Goal: Information Seeking & Learning: Learn about a topic

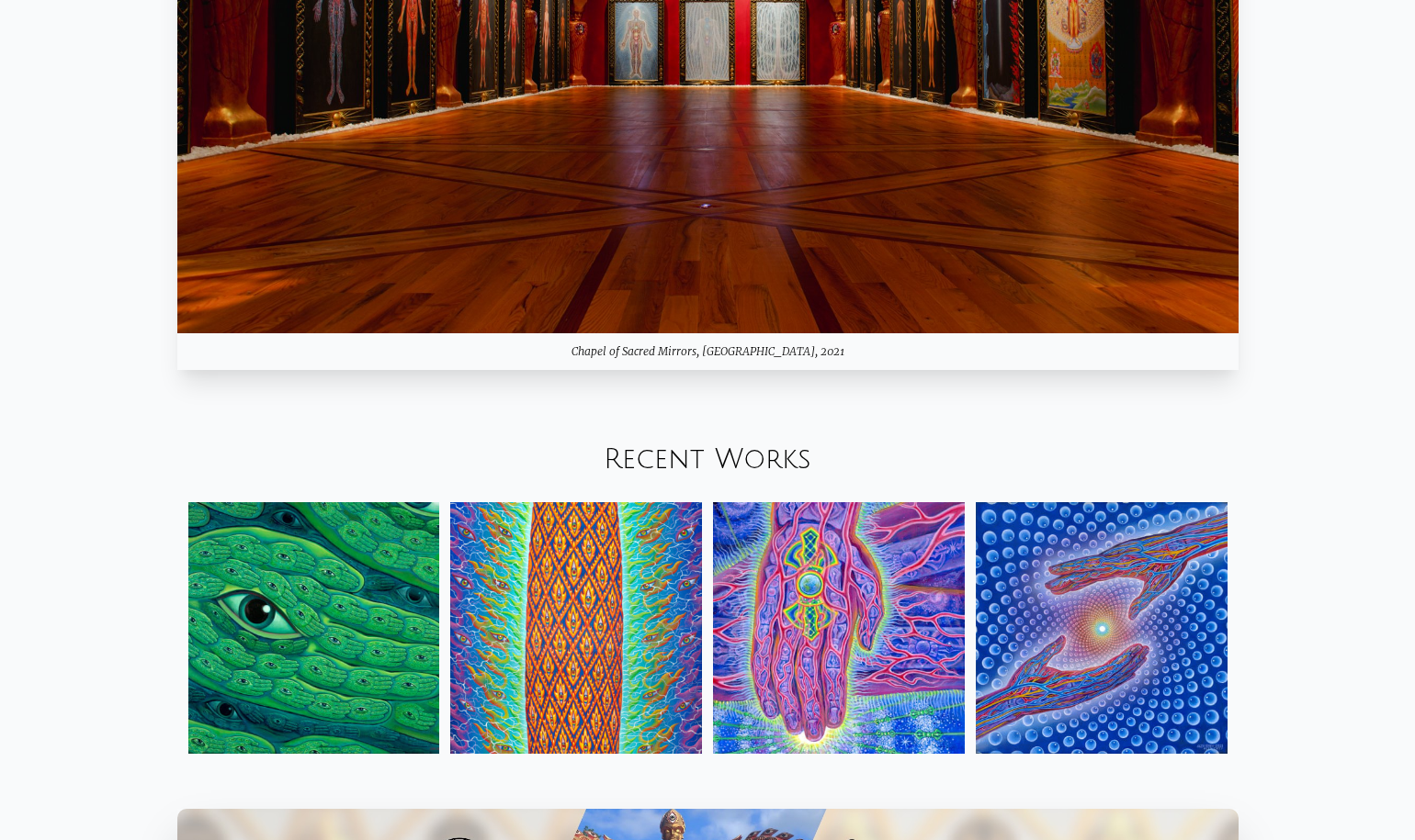
scroll to position [2307, 0]
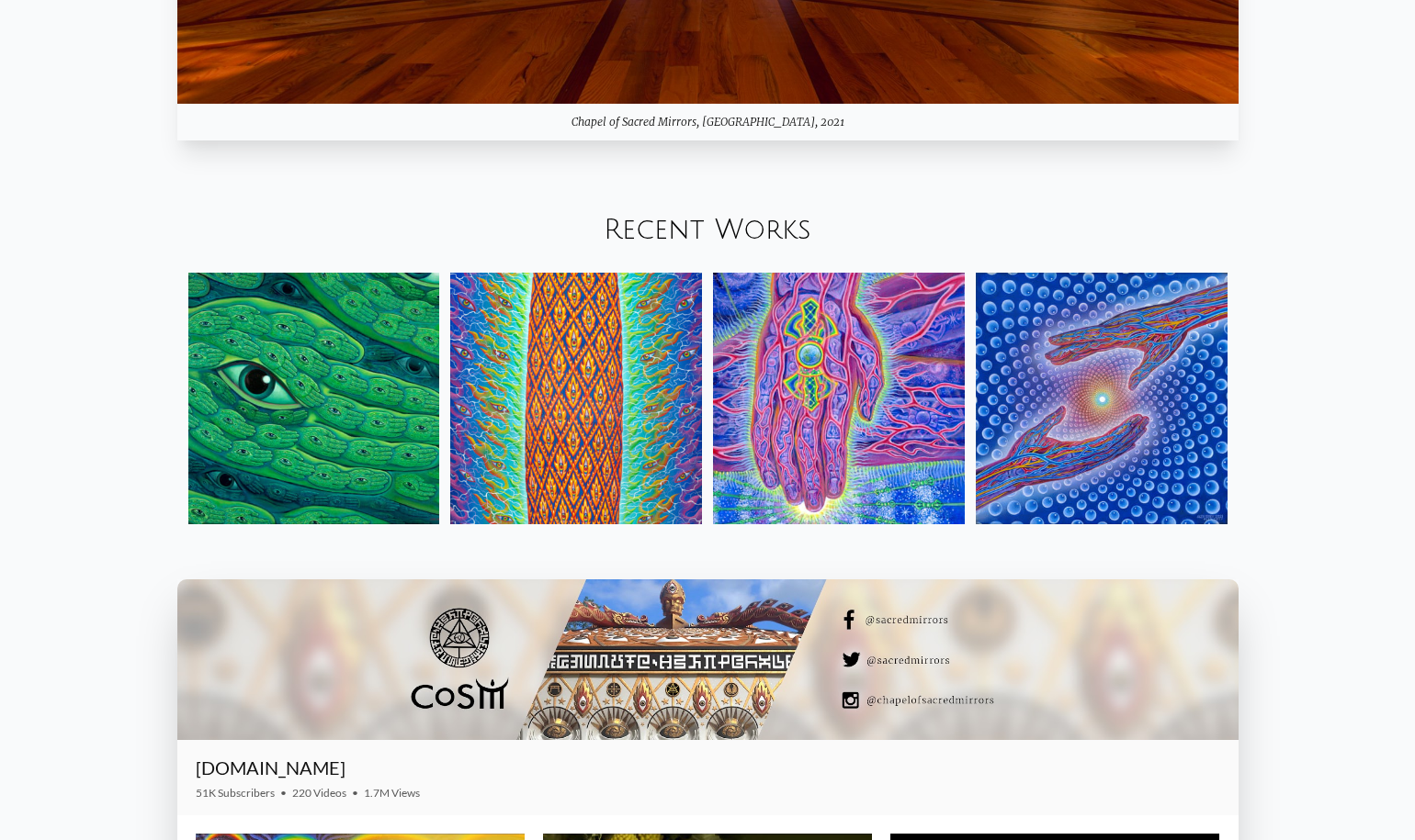
click at [769, 233] on link "Recent Works" at bounding box center [707, 230] width 208 height 30
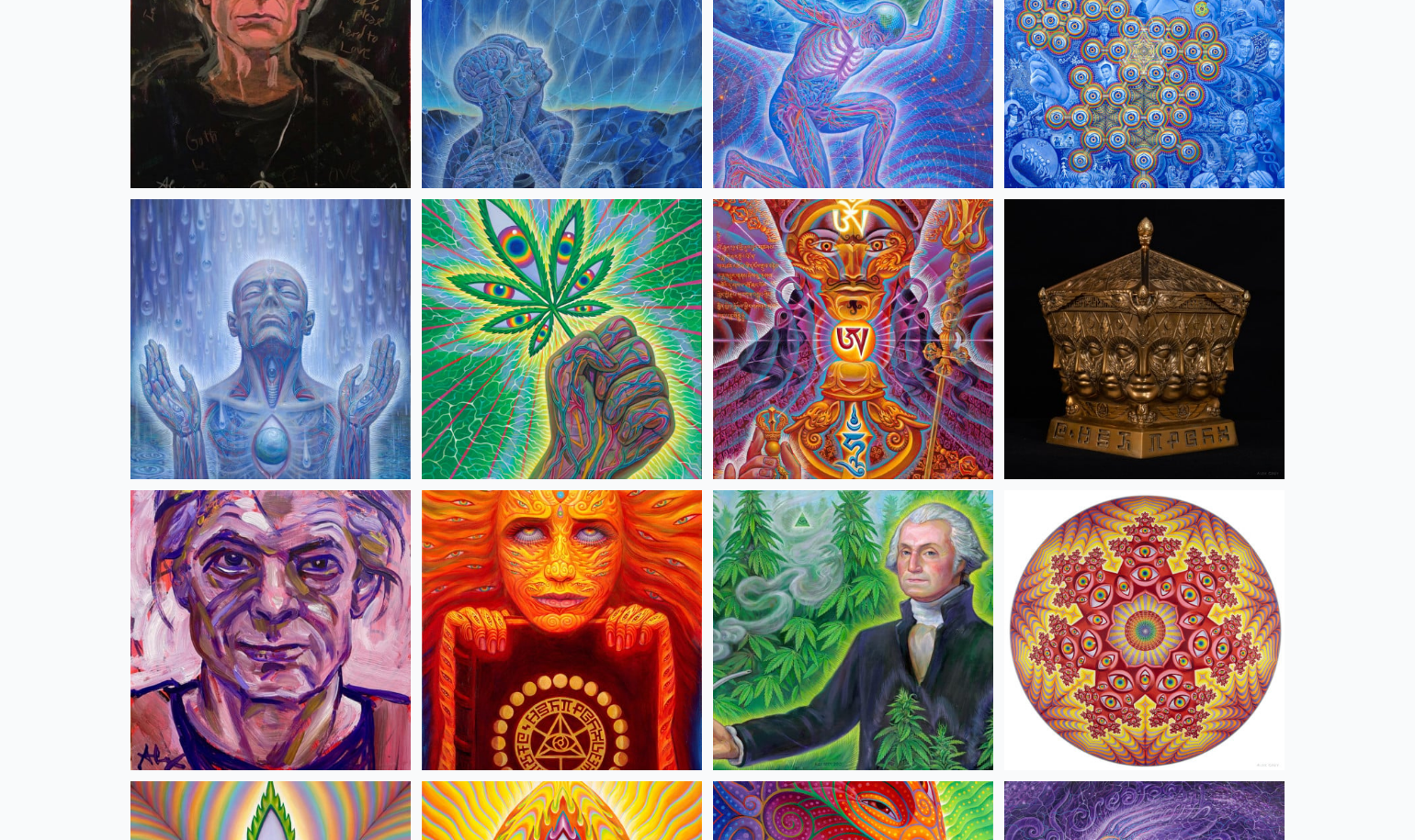
scroll to position [2633, 0]
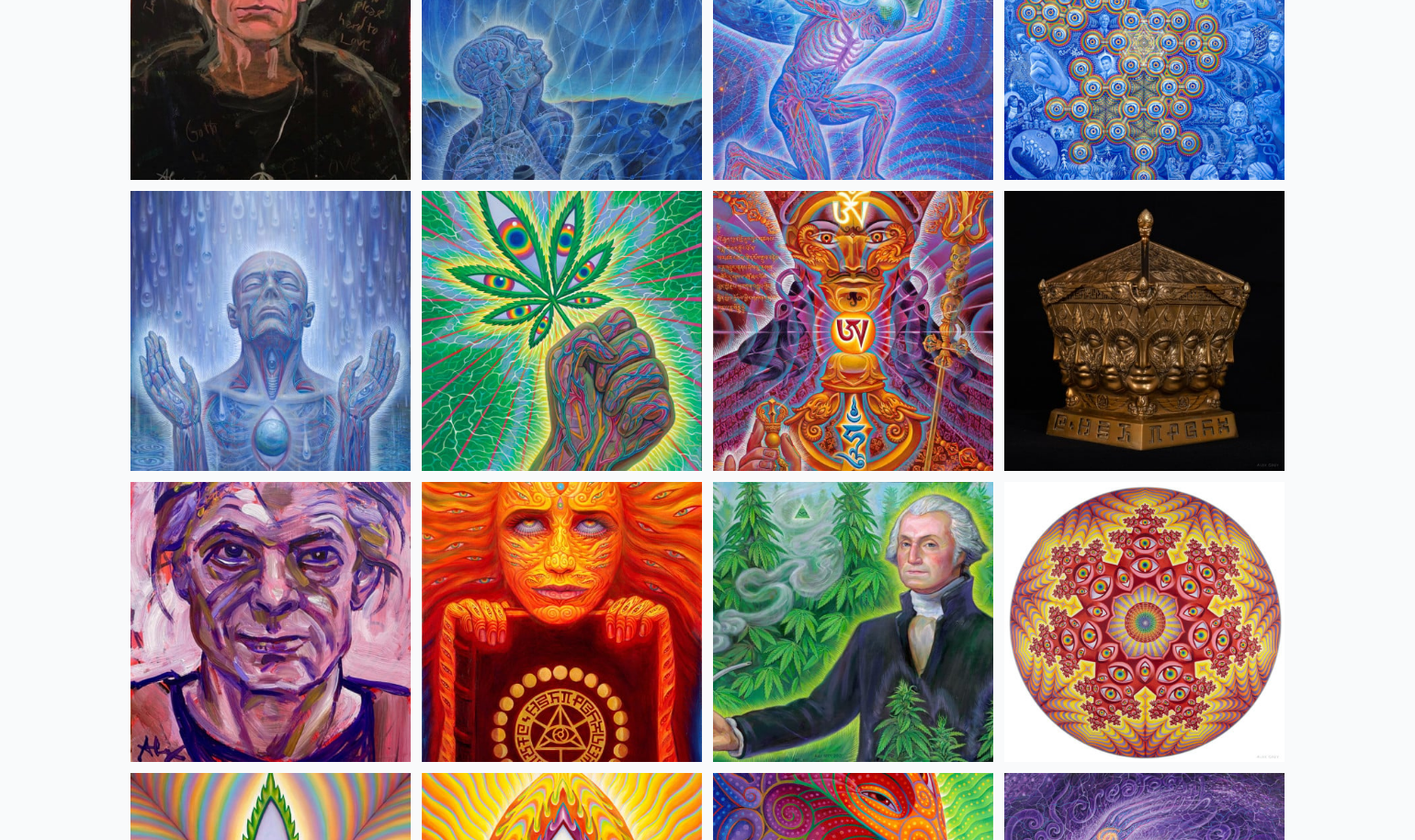
click at [1039, 602] on img at bounding box center [1144, 621] width 280 height 280
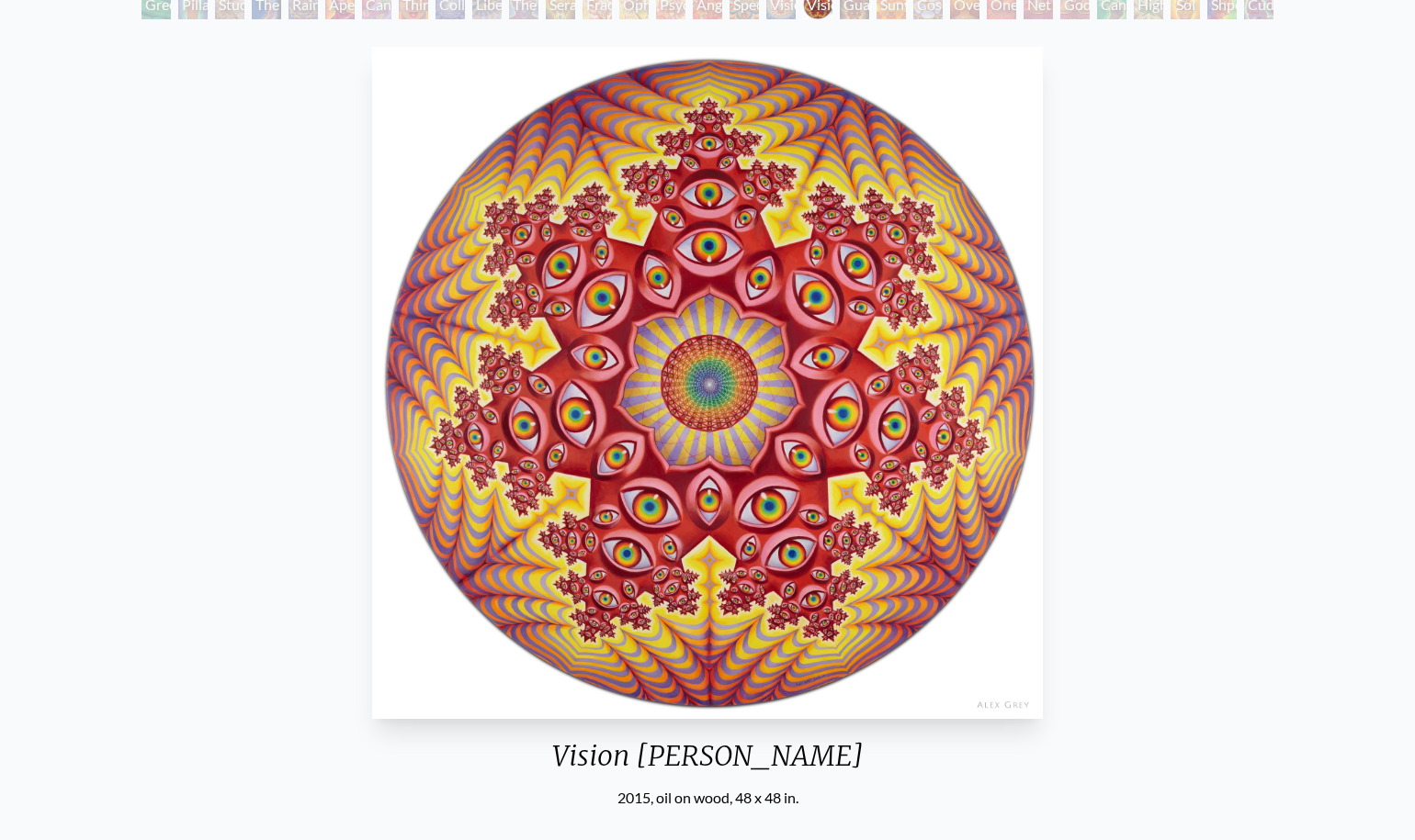
scroll to position [135, 0]
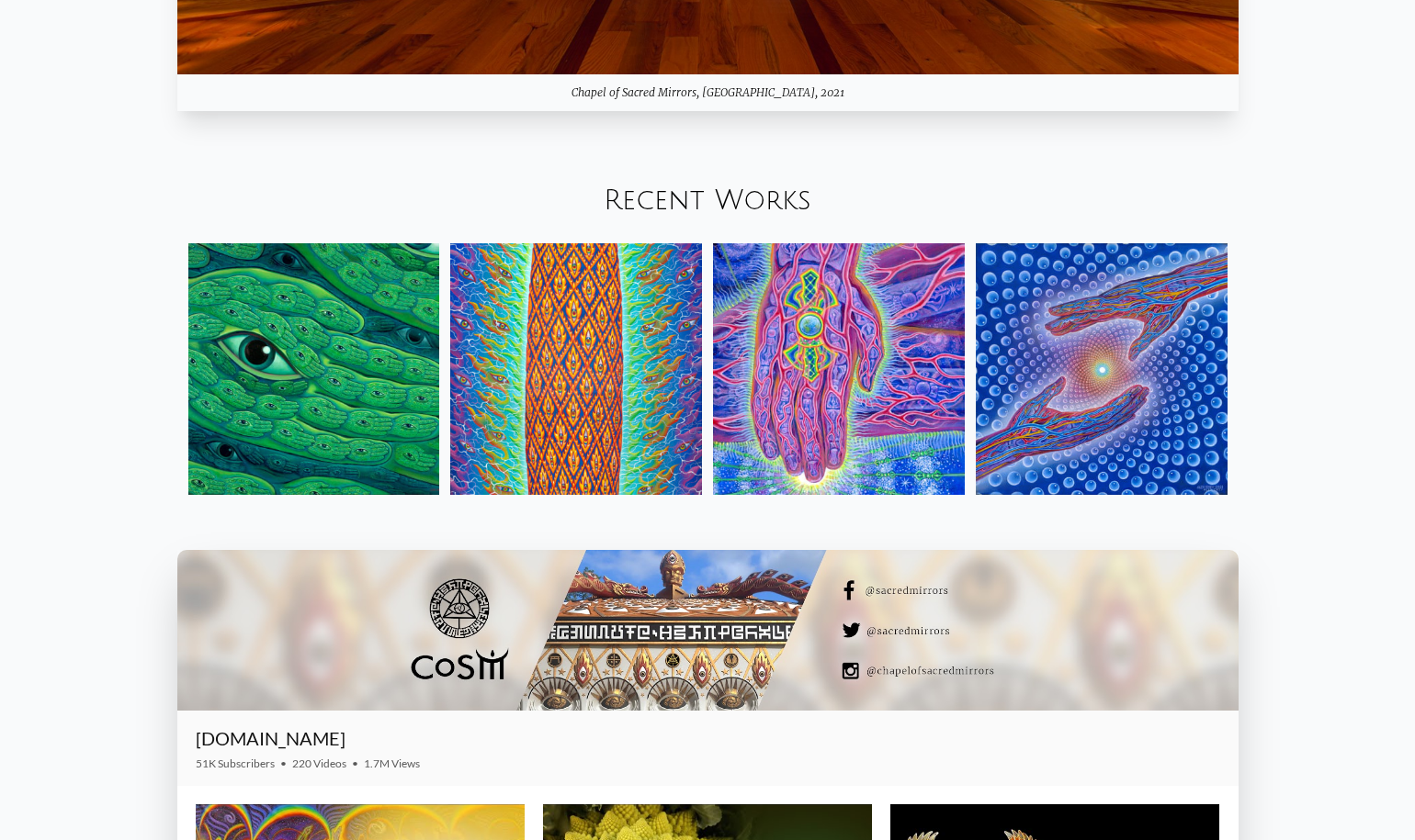
scroll to position [2356, 0]
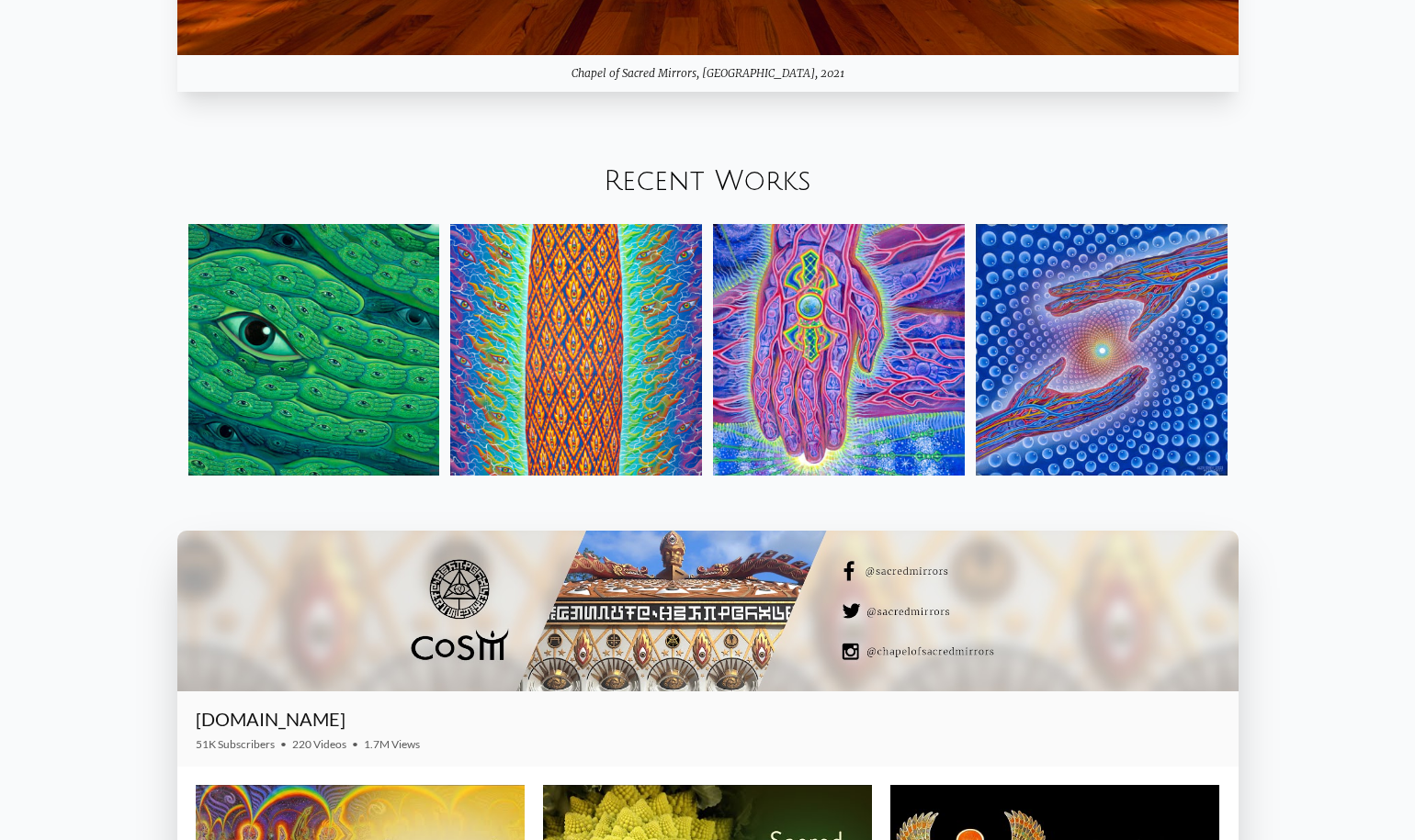
click at [714, 171] on link "Recent Works" at bounding box center [707, 181] width 208 height 30
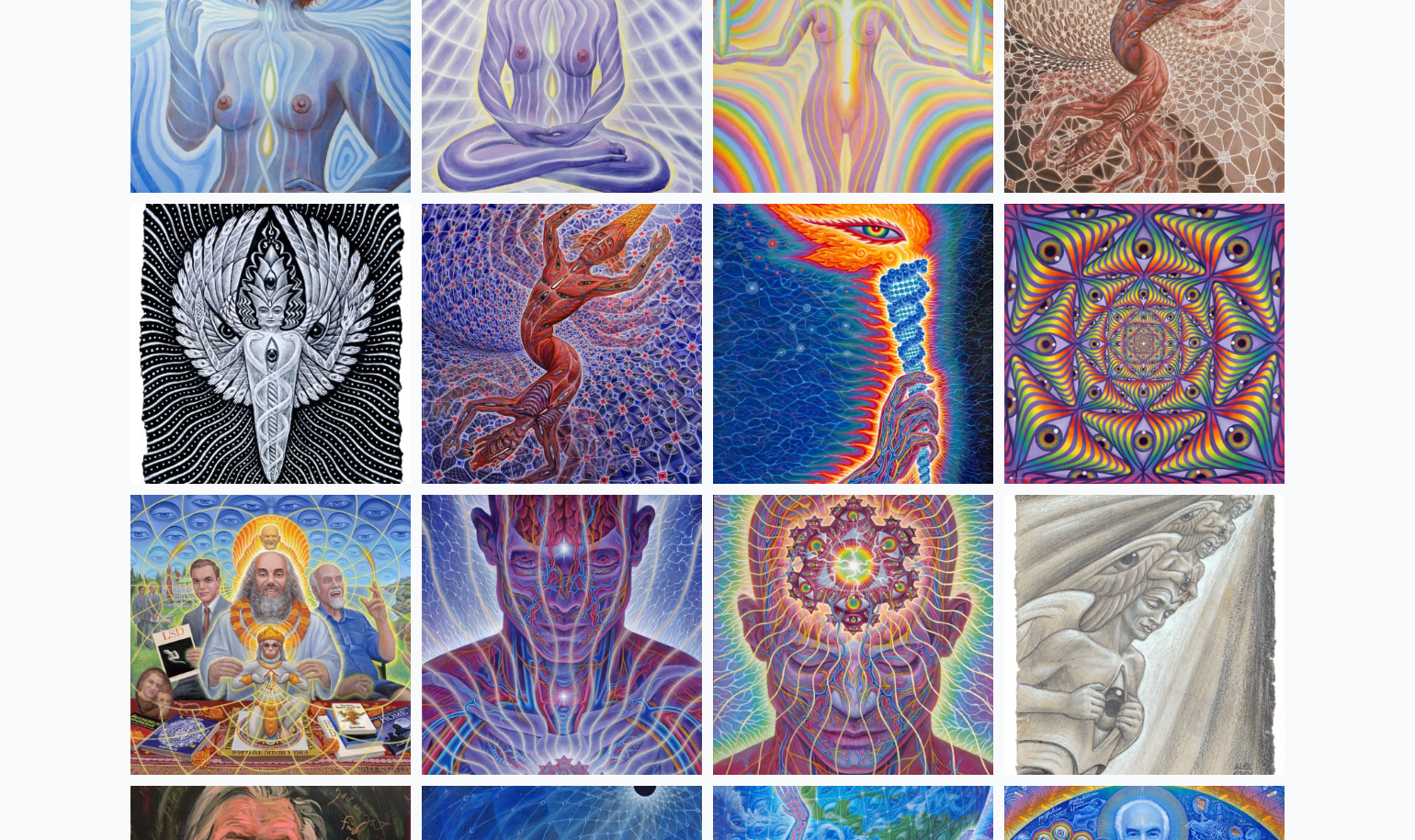
scroll to position [1756, 0]
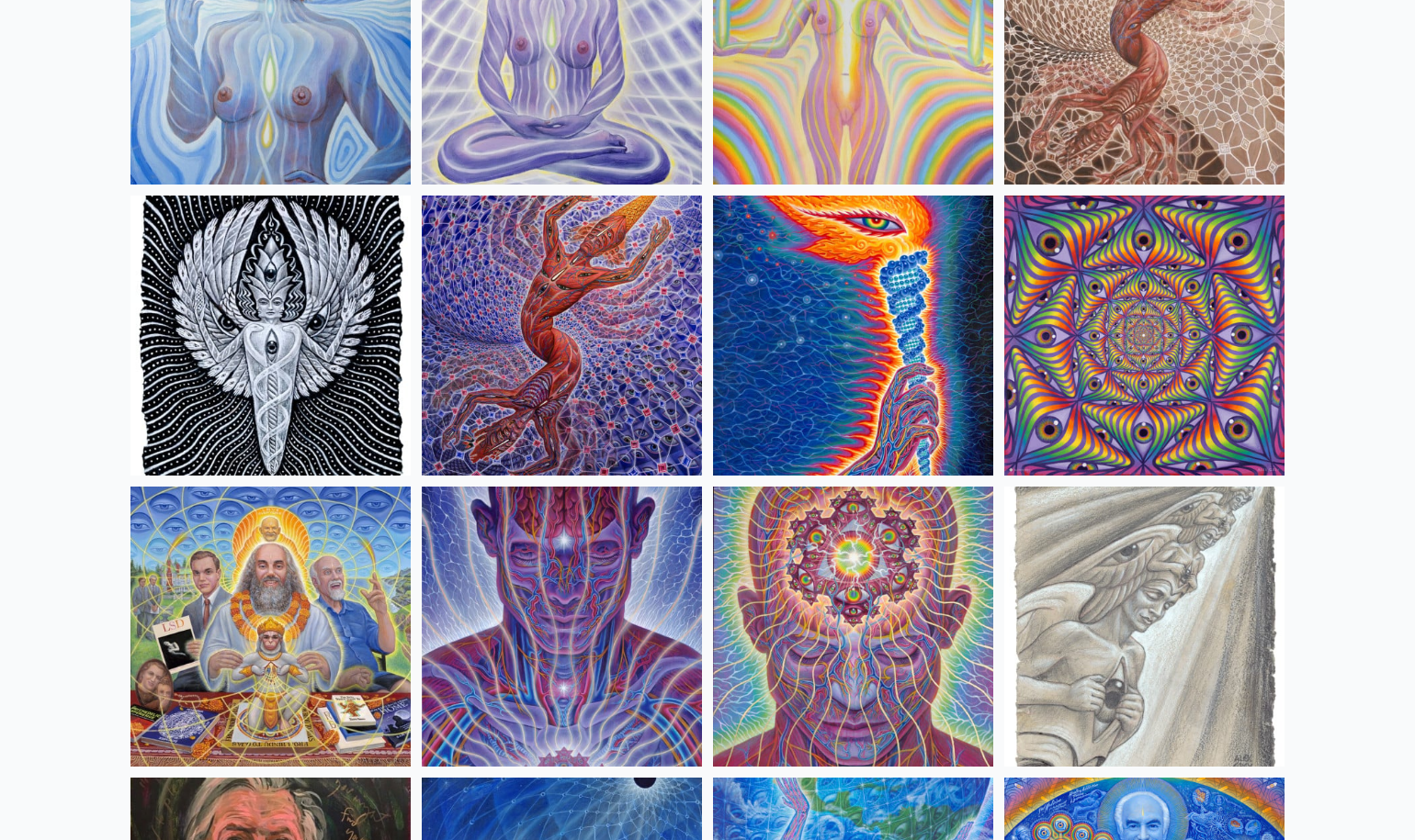
click at [1164, 293] on img at bounding box center [1144, 335] width 280 height 280
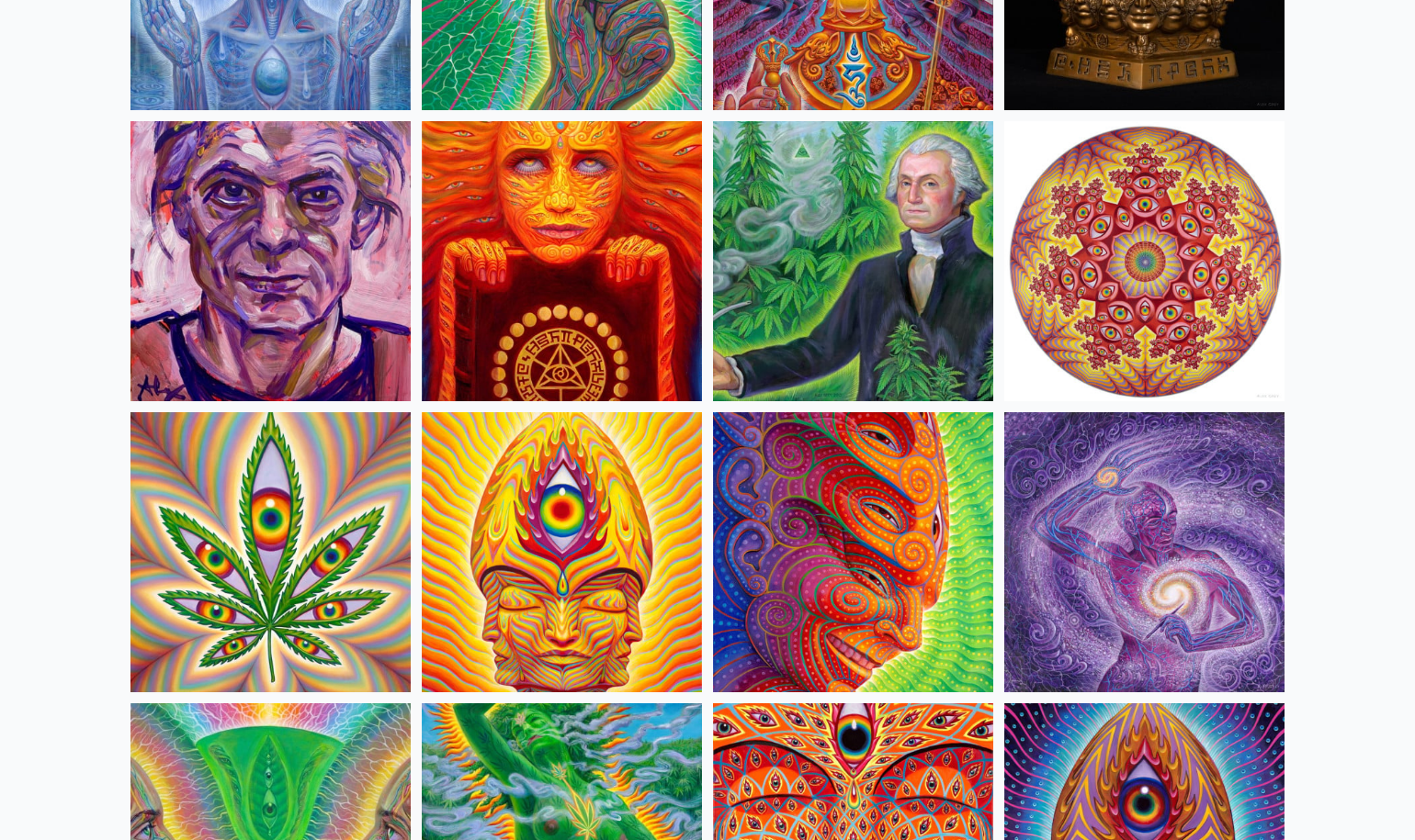
scroll to position [3076, 0]
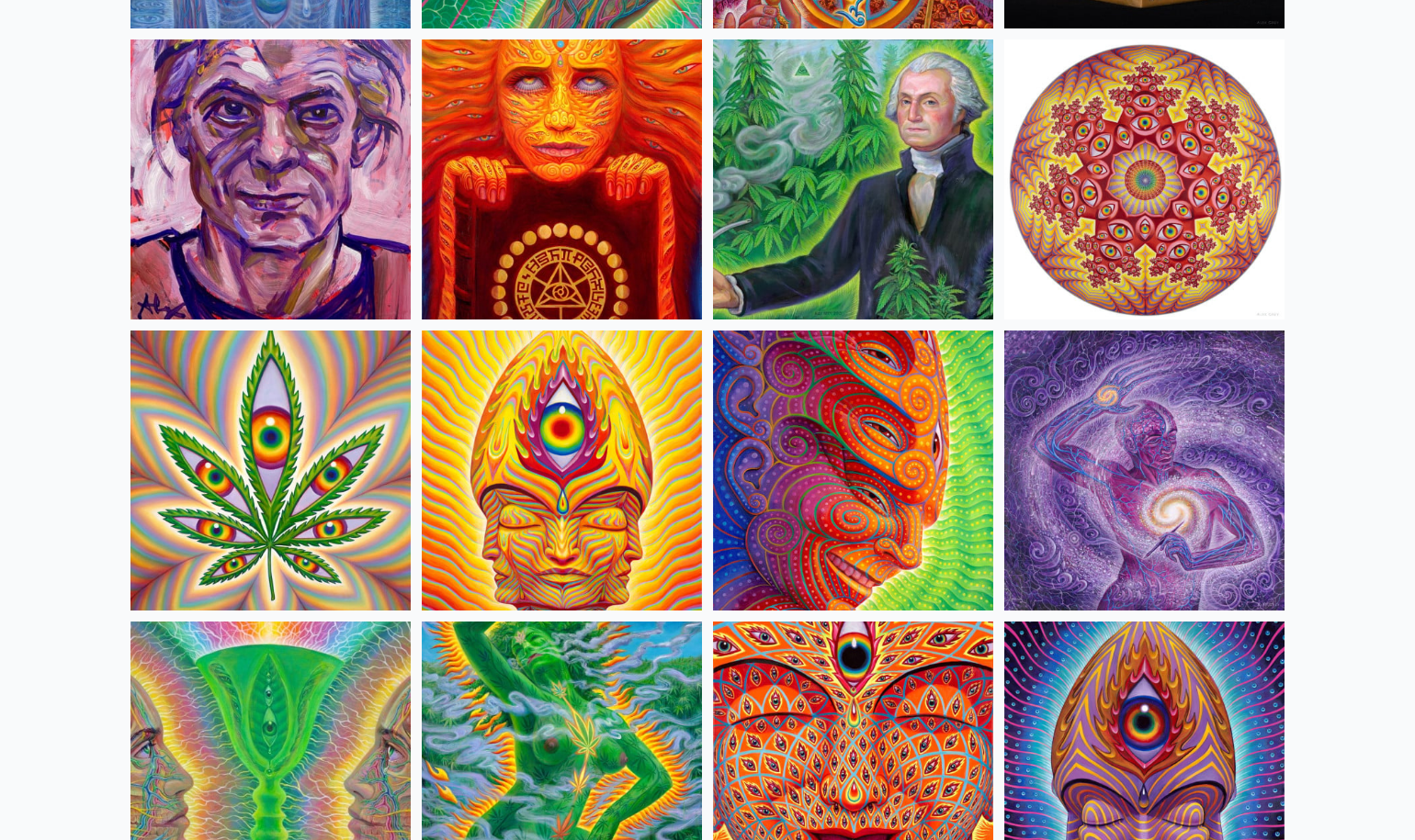
click at [1162, 173] on img at bounding box center [1144, 179] width 280 height 280
click at [1168, 175] on img at bounding box center [1144, 179] width 280 height 280
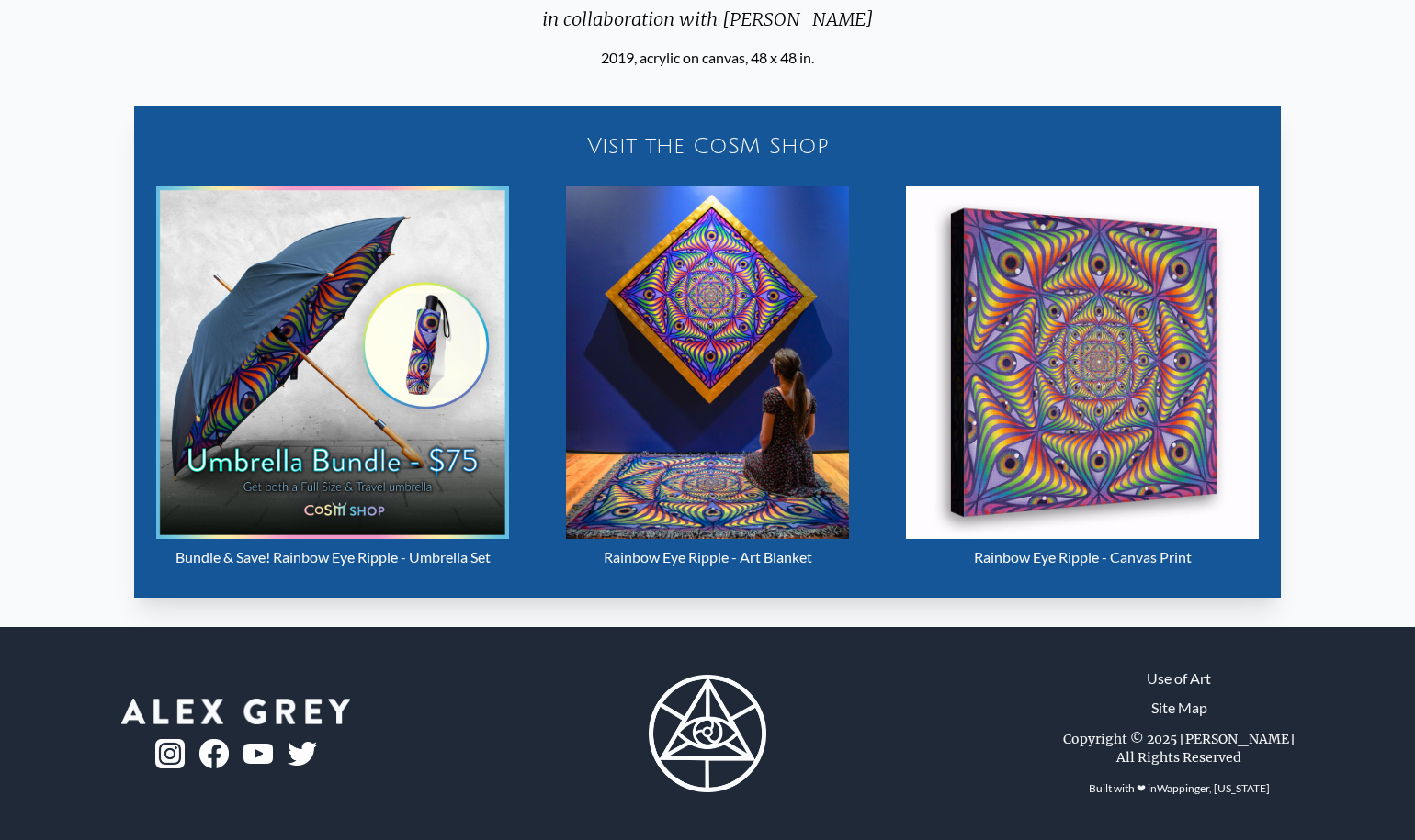
scroll to position [909, 0]
click at [1065, 434] on img "5 / 31" at bounding box center [1082, 362] width 353 height 352
click at [1068, 371] on img "5 / 31" at bounding box center [1082, 362] width 353 height 352
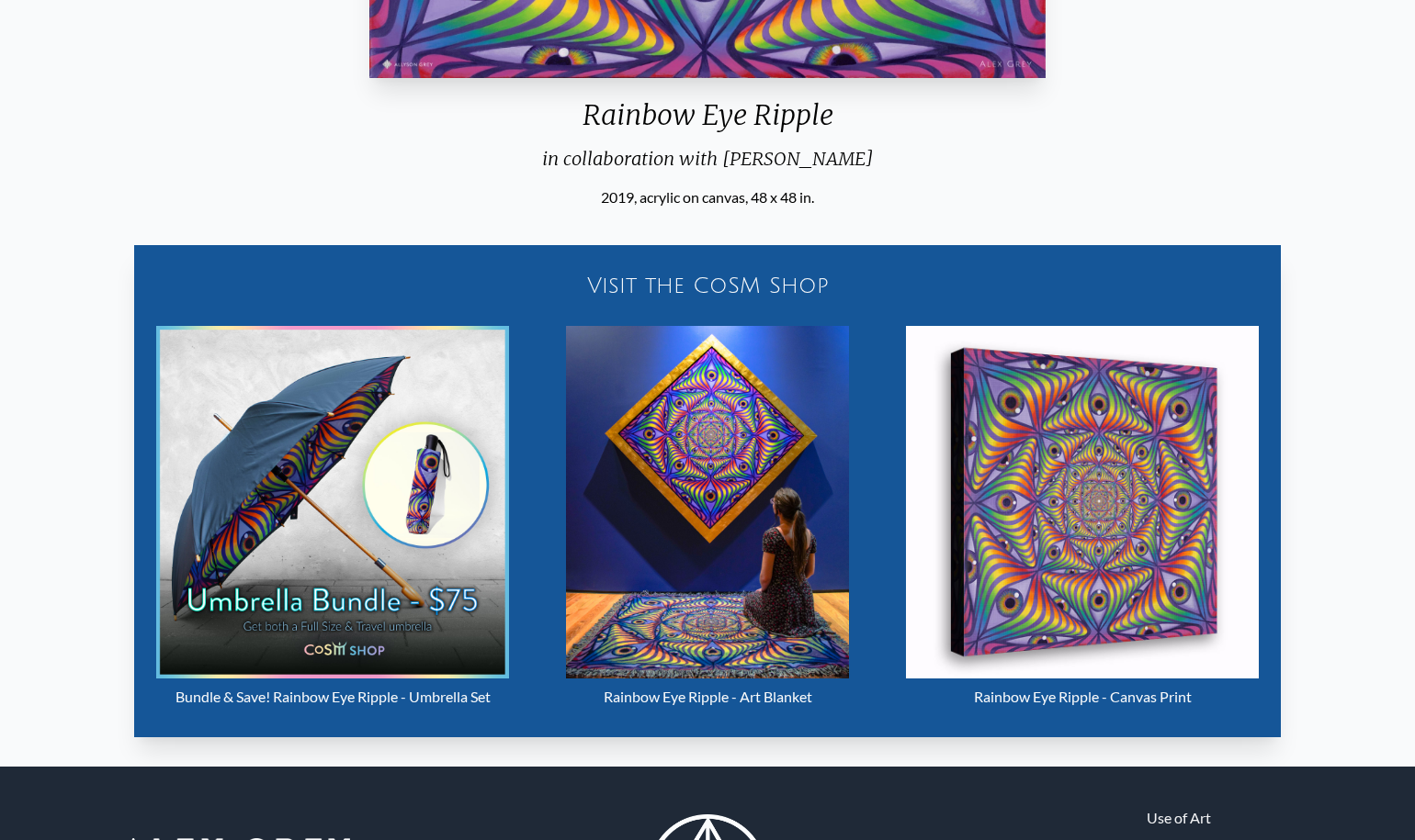
scroll to position [771, 0]
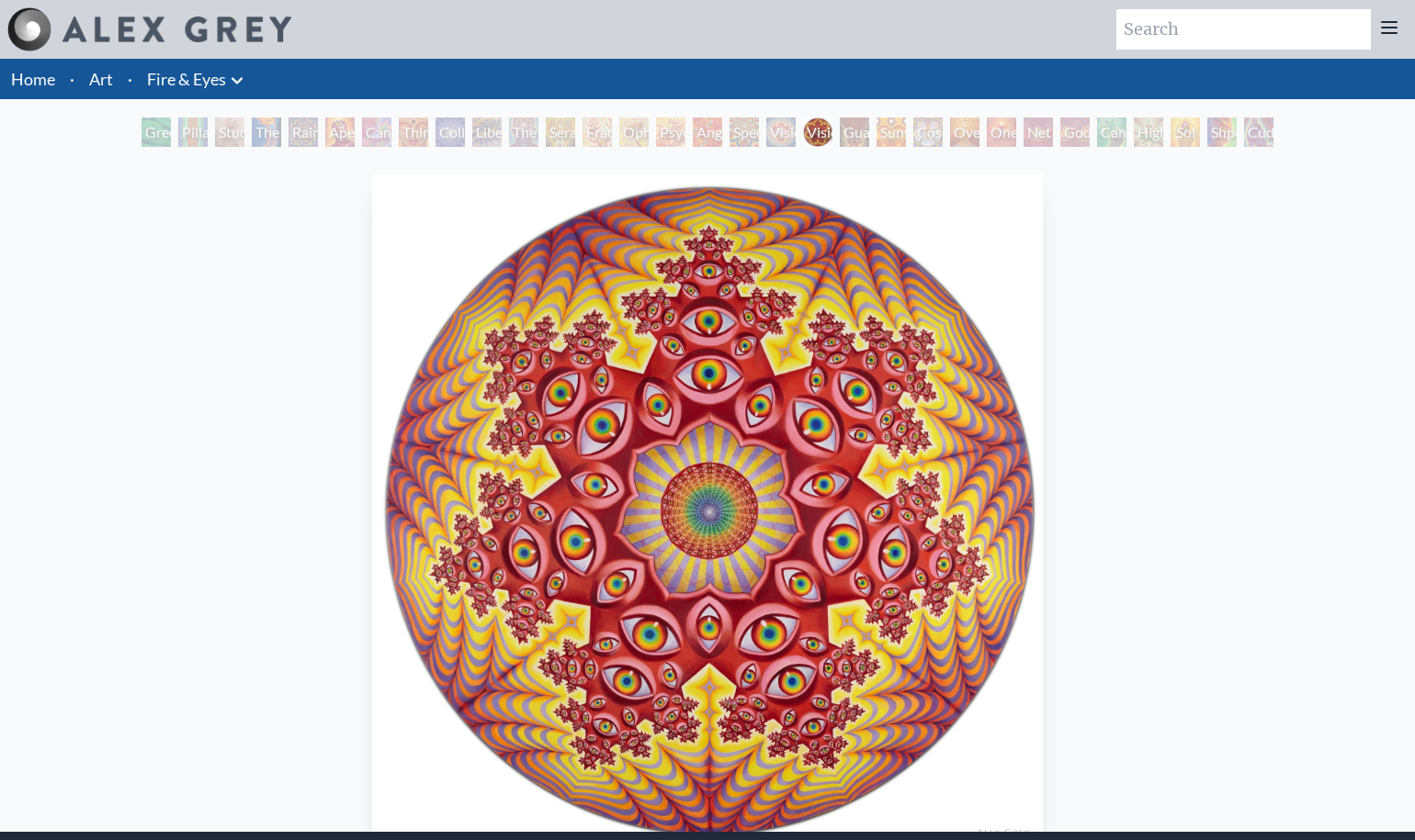
scroll to position [-1, 0]
click at [896, 221] on img "19 / 31" at bounding box center [708, 510] width 671 height 672
click at [1059, 241] on div "Vision Crystal Tondo 2015, oil on wood, 48 x 48 in. Visit the CoSM Shop Bundle …" at bounding box center [707, 823] width 1385 height 1313
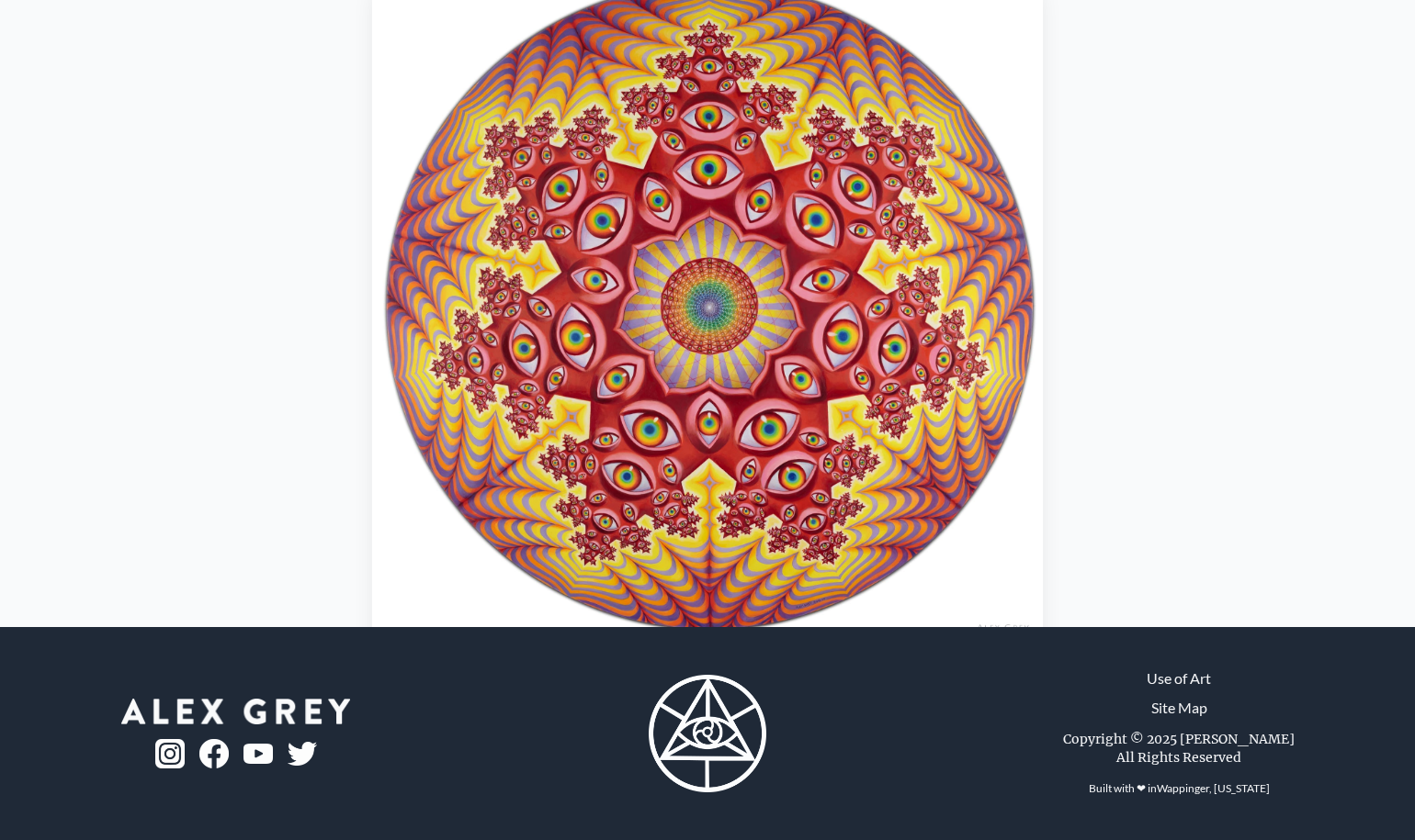
scroll to position [205, 0]
click at [907, 417] on img "19 / 31" at bounding box center [708, 306] width 671 height 672
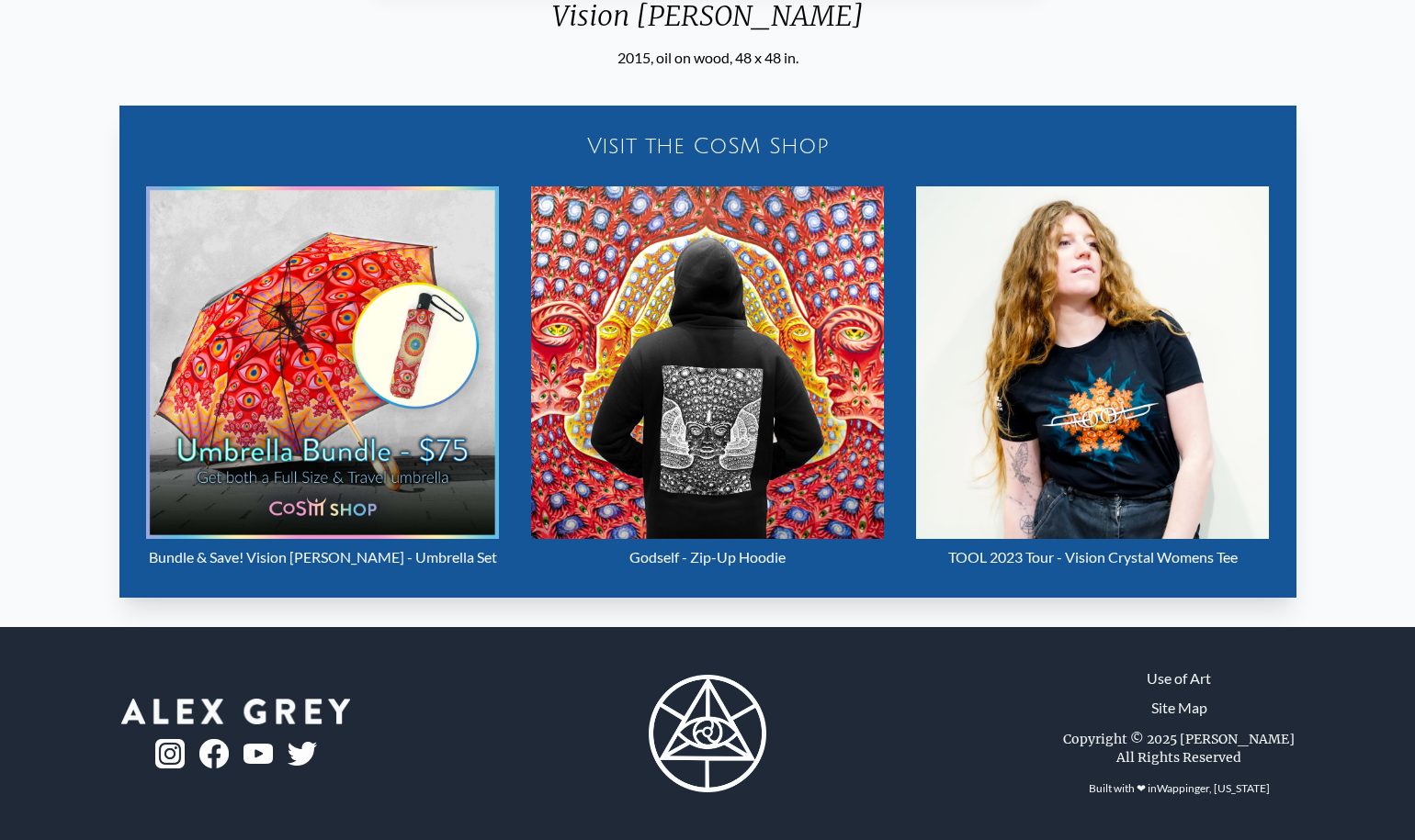
scroll to position [868, 0]
click at [707, 146] on div "Visit the CoSM Shop" at bounding box center [708, 145] width 1155 height 59
